Goal: Submit feedback/report problem

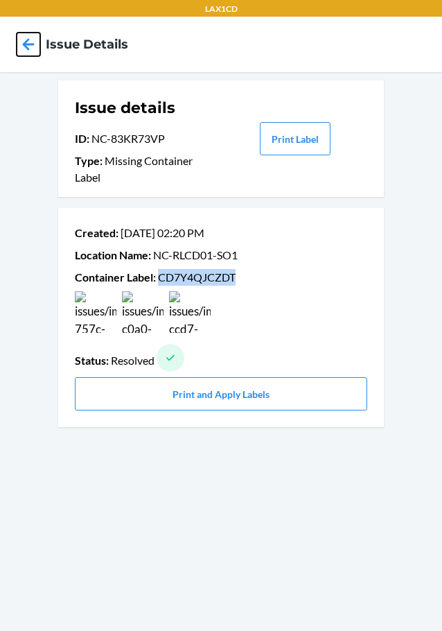
click at [24, 46] on icon at bounding box center [29, 45] width 24 height 24
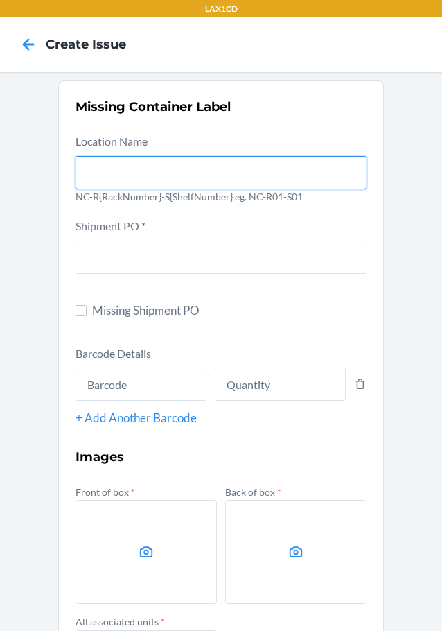
click at [157, 168] on input "text" at bounding box center [221, 172] width 291 height 33
type input "NC-RLCD01-SO1"
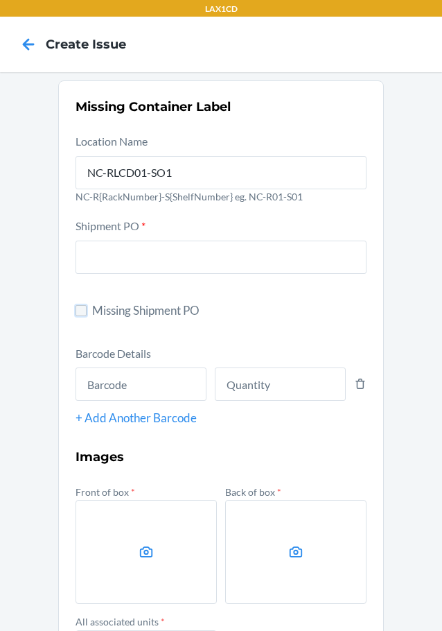
click at [76, 313] on input "Missing Shipment PO" at bounding box center [81, 310] width 11 height 11
checkbox input "true"
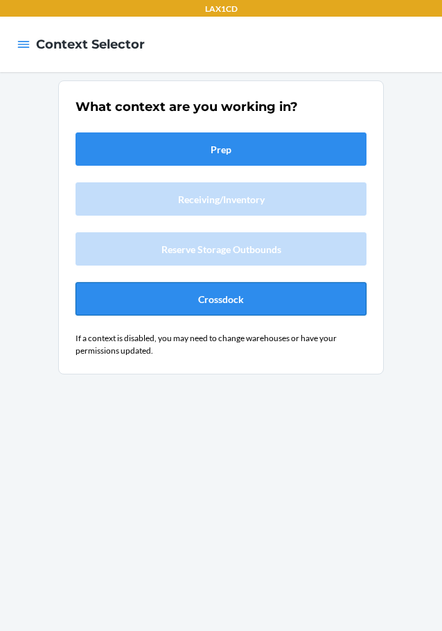
click at [168, 294] on button "Crossdock" at bounding box center [221, 298] width 291 height 33
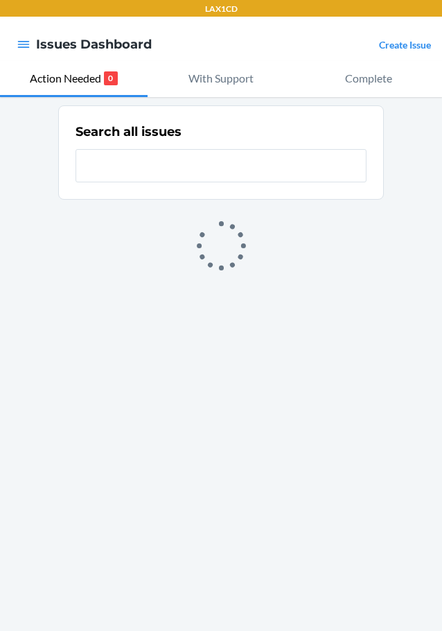
click at [397, 40] on link "Create Issue" at bounding box center [405, 45] width 52 height 12
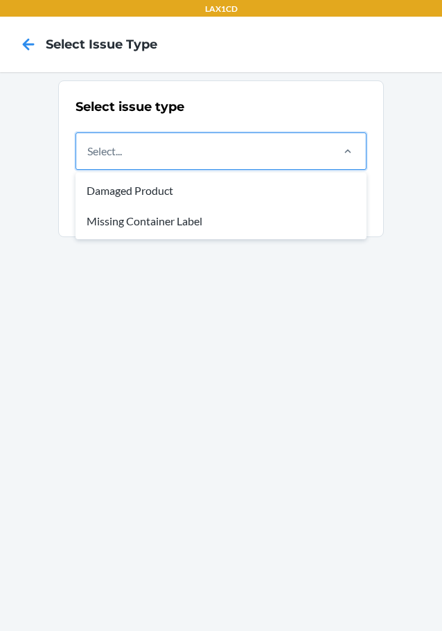
click at [312, 150] on div "Select..." at bounding box center [203, 151] width 254 height 36
click at [89, 150] on input "option Damaged Product focused, 1 of 2. 2 results available. Use Up and Down to…" at bounding box center [87, 151] width 1 height 17
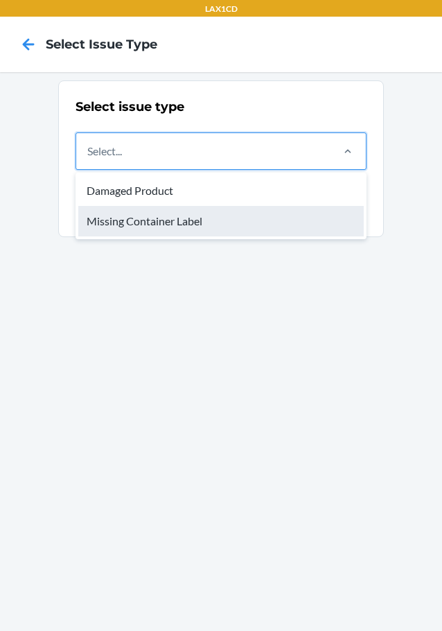
click at [221, 227] on div "Missing Container Label" at bounding box center [221, 221] width 286 height 31
click at [89, 159] on input "option Missing Container Label focused, 2 of 2. 2 results available. Use Up and…" at bounding box center [87, 151] width 1 height 17
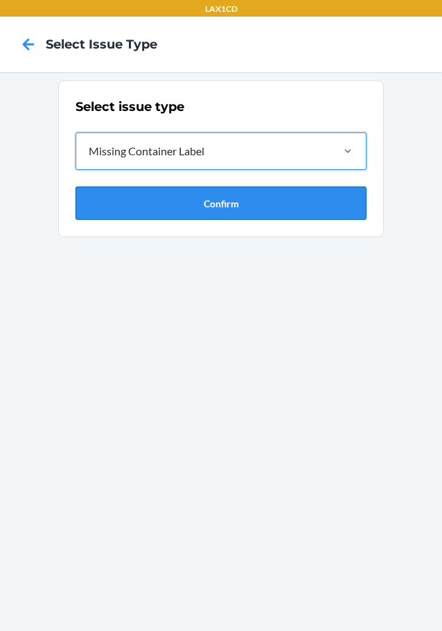
click at [224, 201] on button "Confirm" at bounding box center [221, 203] width 291 height 33
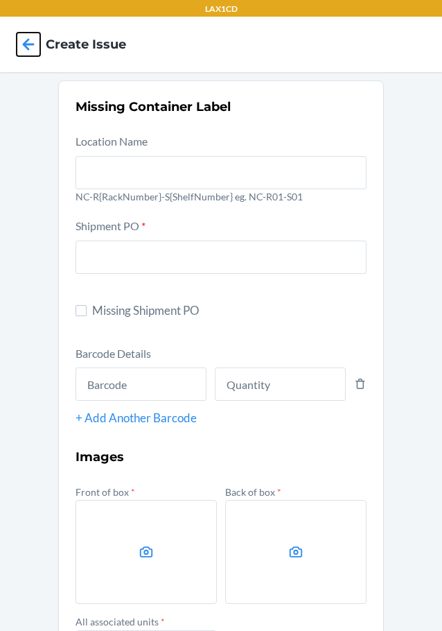
click at [22, 42] on icon at bounding box center [29, 45] width 24 height 24
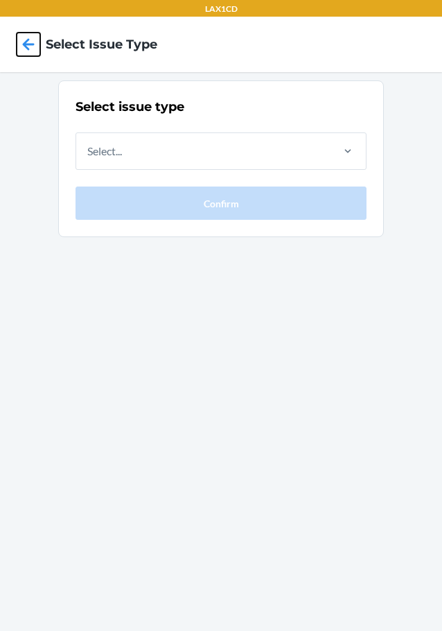
click at [26, 42] on icon at bounding box center [29, 44] width 12 height 12
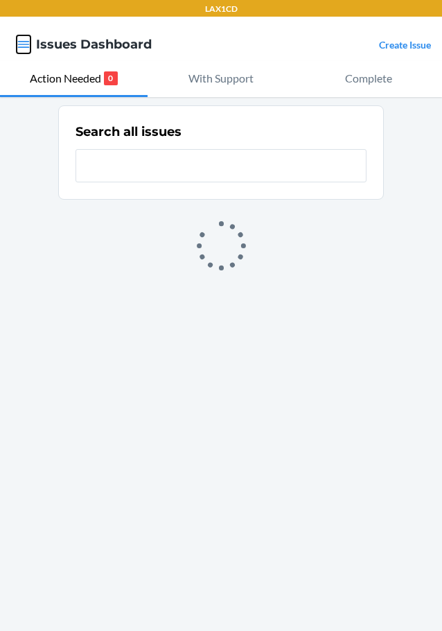
click at [26, 42] on icon "button" at bounding box center [24, 44] width 12 height 7
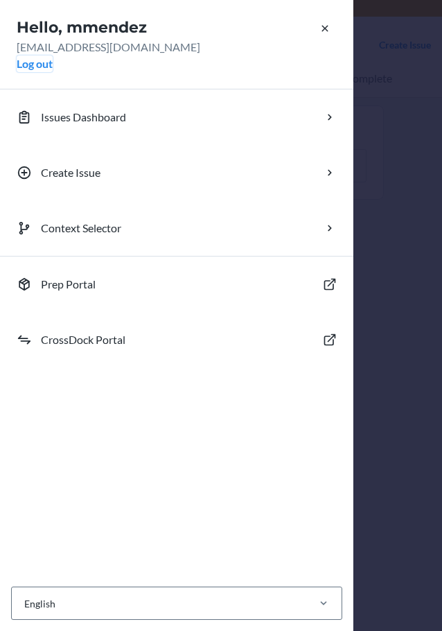
click at [33, 65] on button "Log out" at bounding box center [35, 63] width 36 height 17
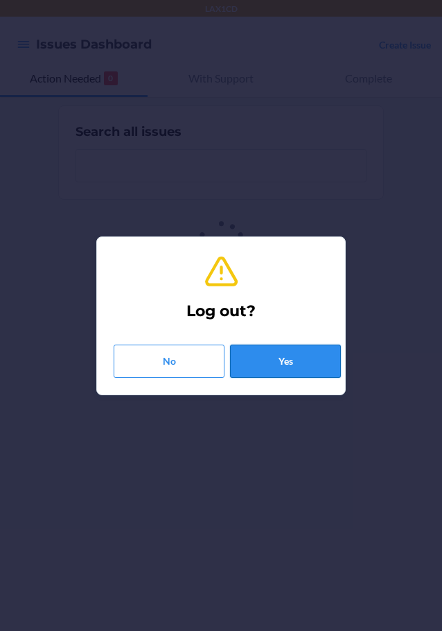
click at [258, 361] on button "Yes" at bounding box center [285, 361] width 111 height 33
